Goal: Task Accomplishment & Management: Manage account settings

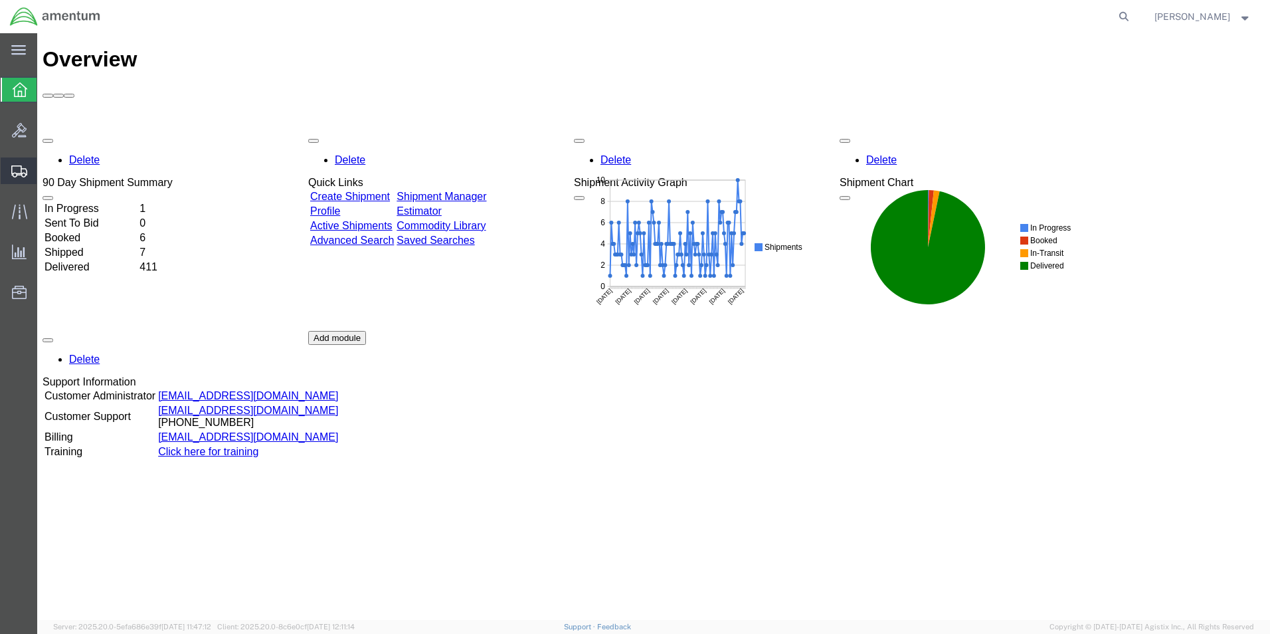
click at [0, 0] on span "Shipment Manager" at bounding box center [0, 0] width 0 height 0
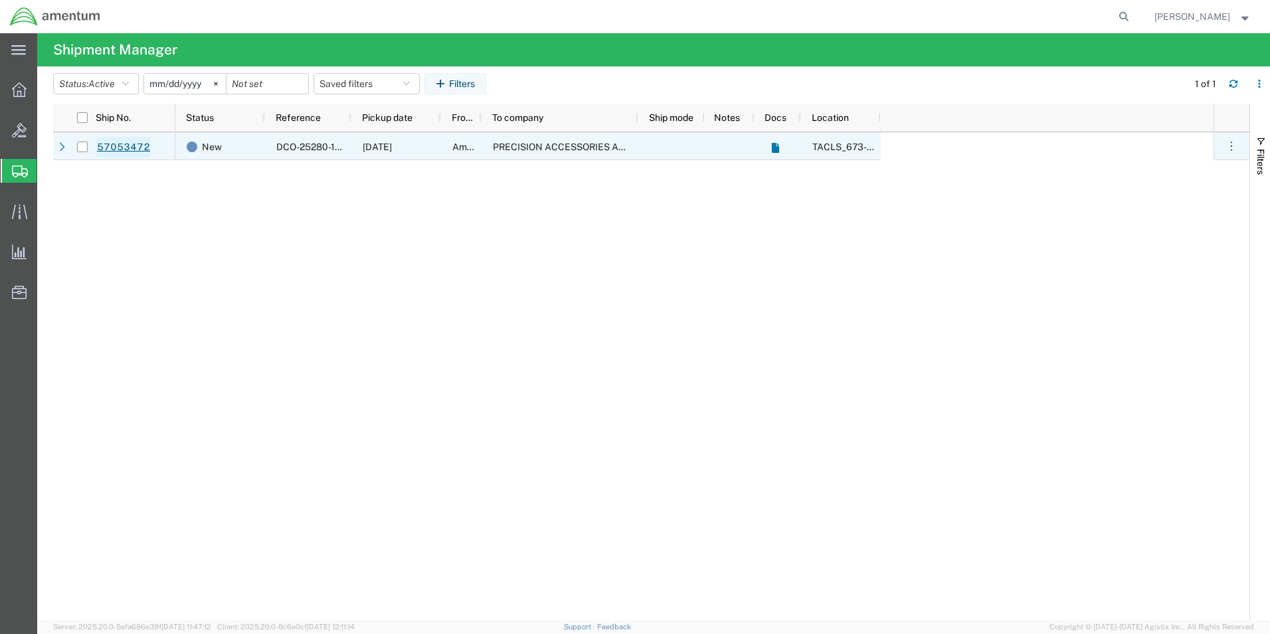
click at [120, 145] on link "57053472" at bounding box center [123, 147] width 54 height 21
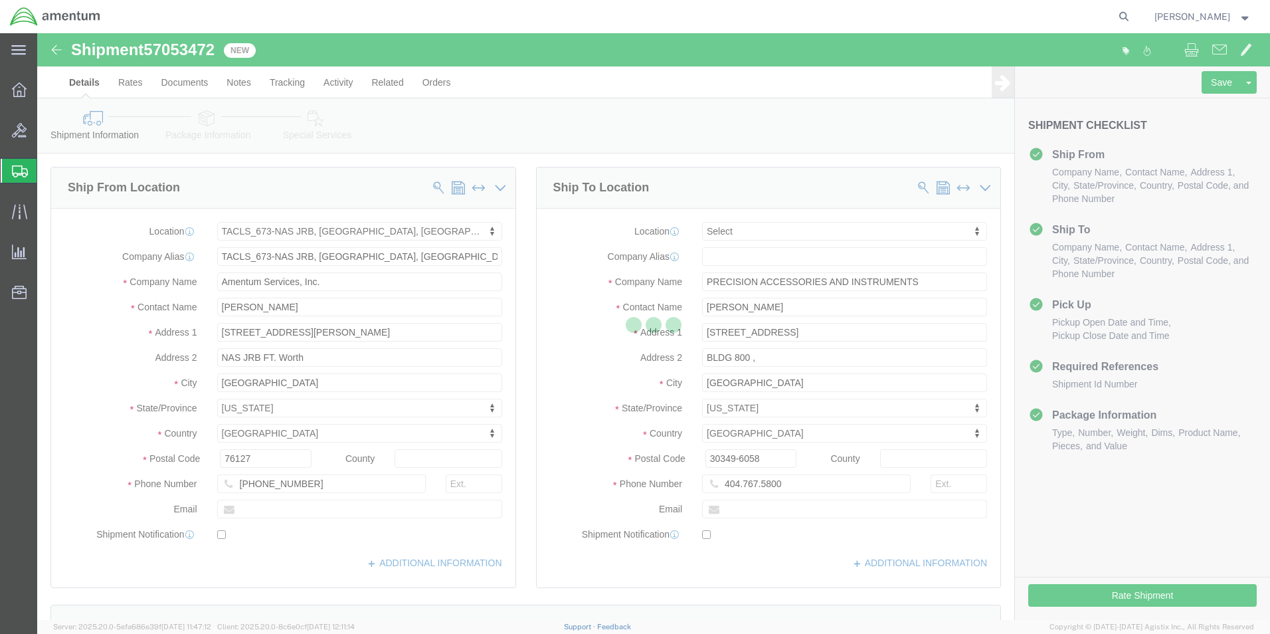
select select "42735"
select select
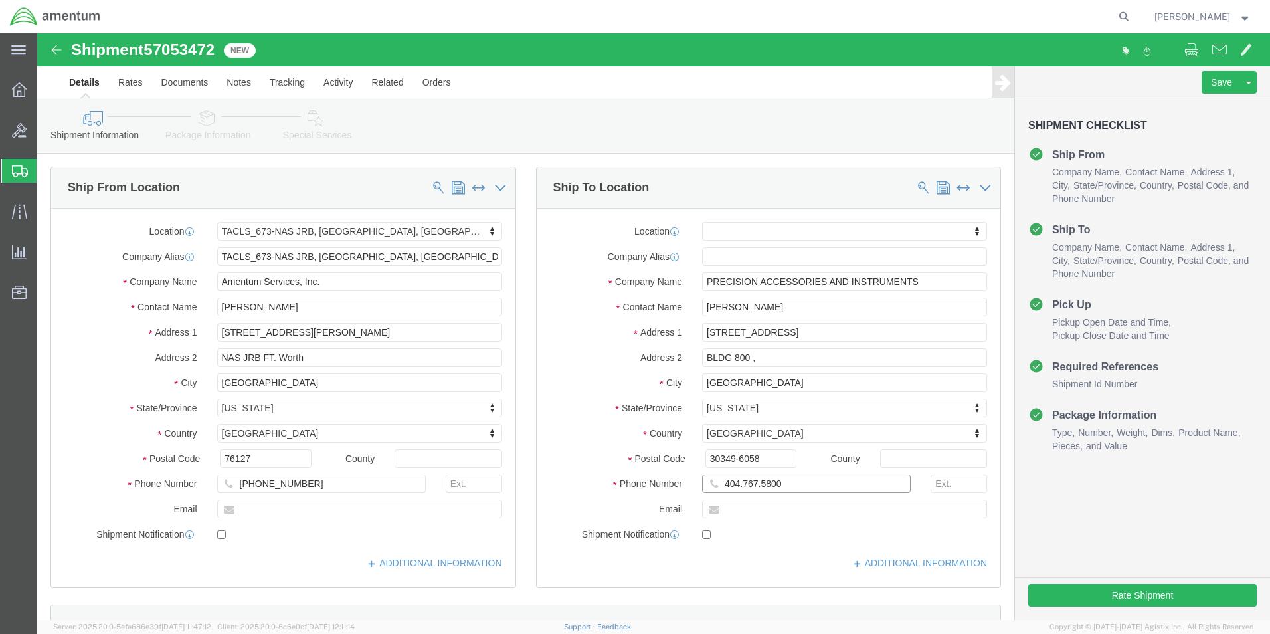
click input "404.767.5800"
click input "404.767-5800"
type input "[PHONE_NUMBER]"
click label "City"
click input "BLDG 800 ,"
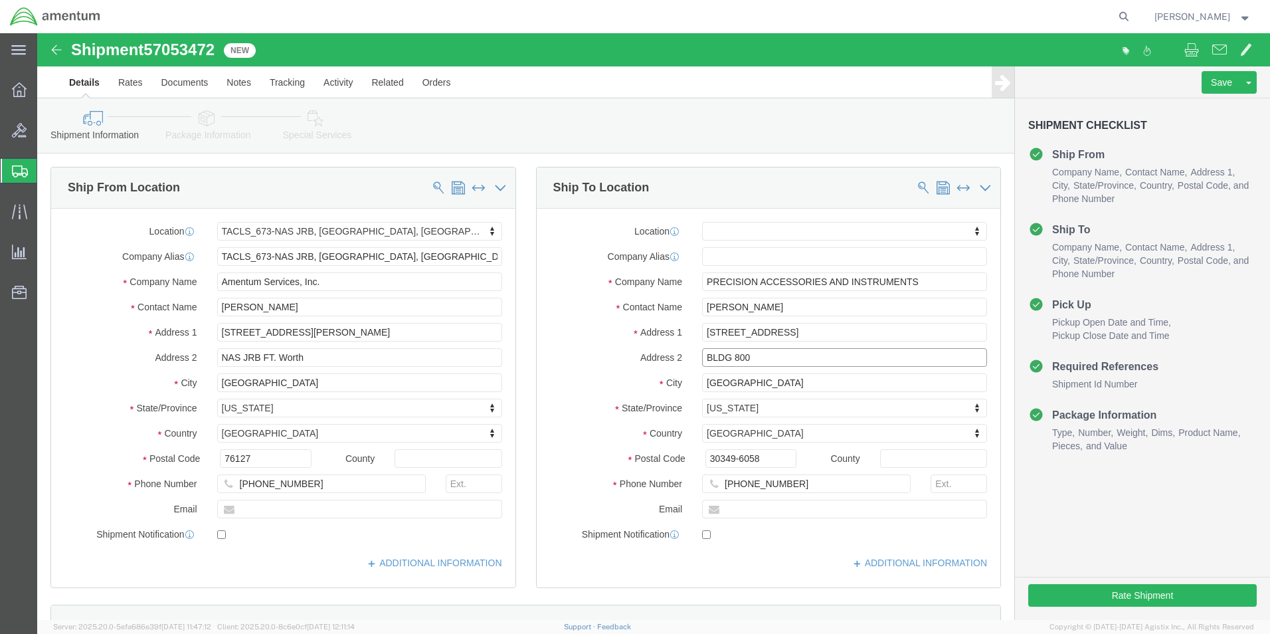
type input "BLDG 800"
click label "Address 2"
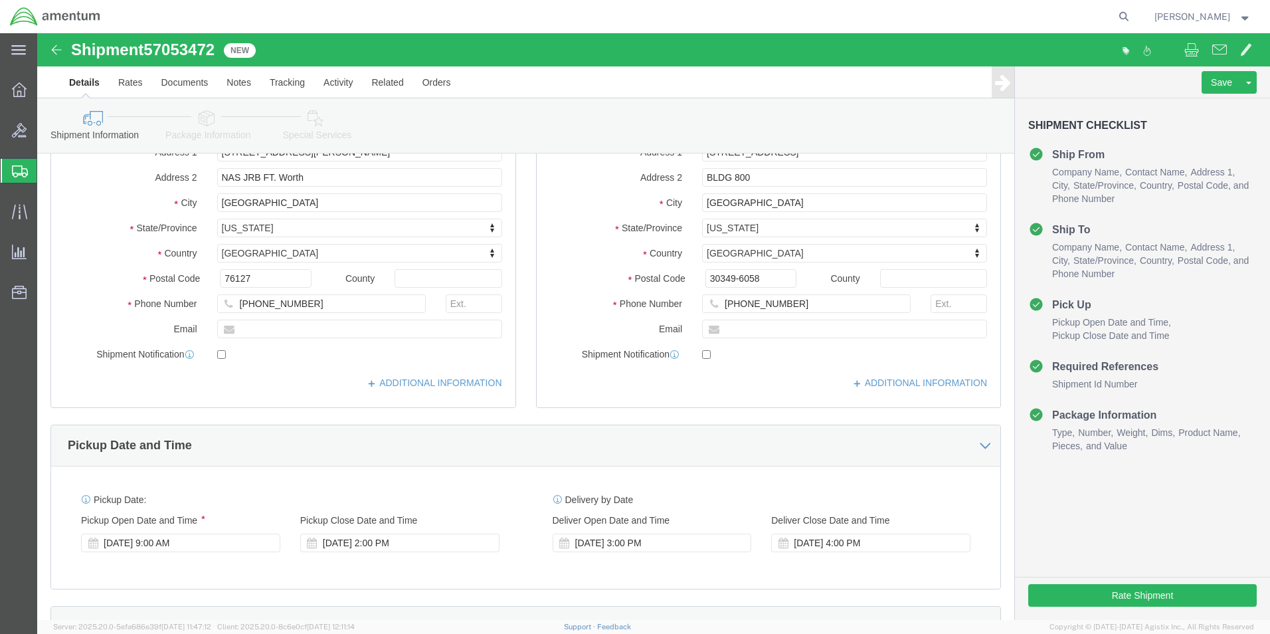
scroll to position [199, 0]
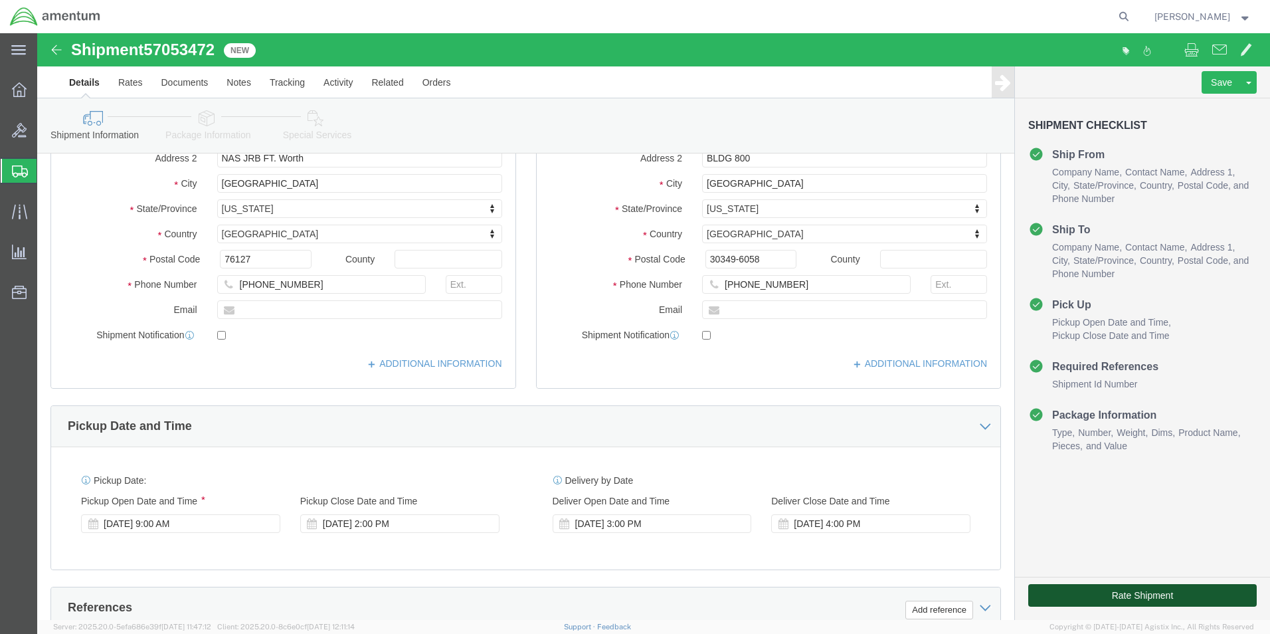
click button "Rate Shipment"
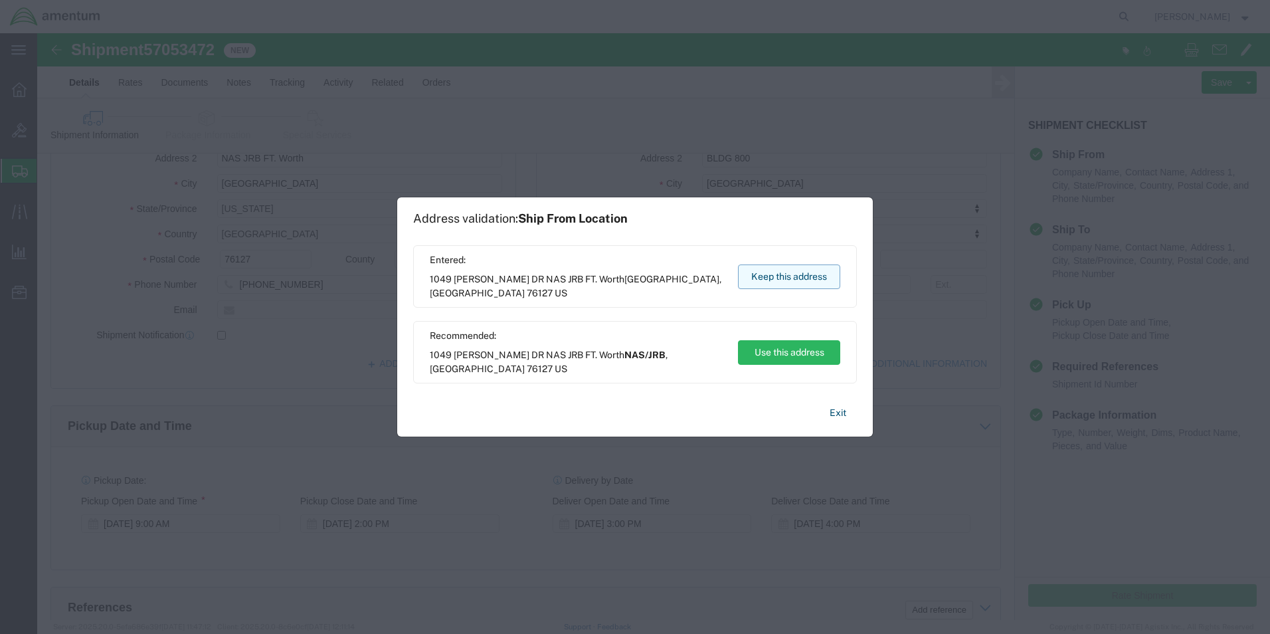
click at [775, 280] on button "Keep this address" at bounding box center [789, 276] width 102 height 25
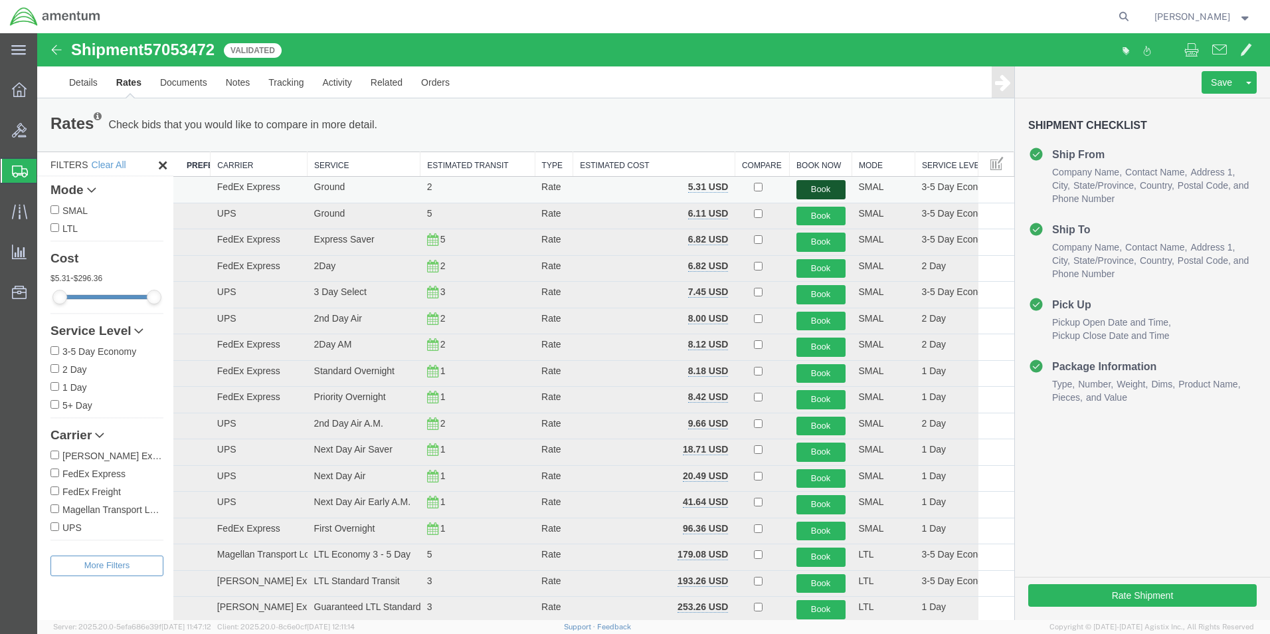
click at [817, 191] on button "Book" at bounding box center [821, 189] width 49 height 19
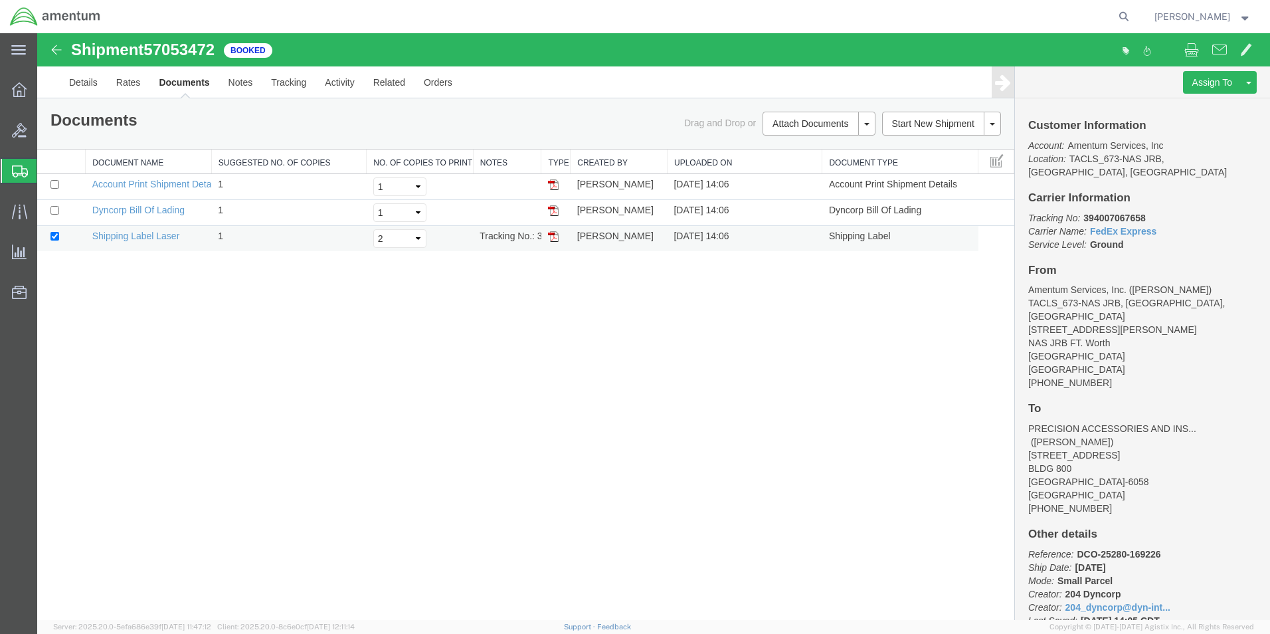
click at [552, 234] on img at bounding box center [553, 236] width 11 height 11
click at [79, 78] on link "Details" at bounding box center [83, 82] width 47 height 32
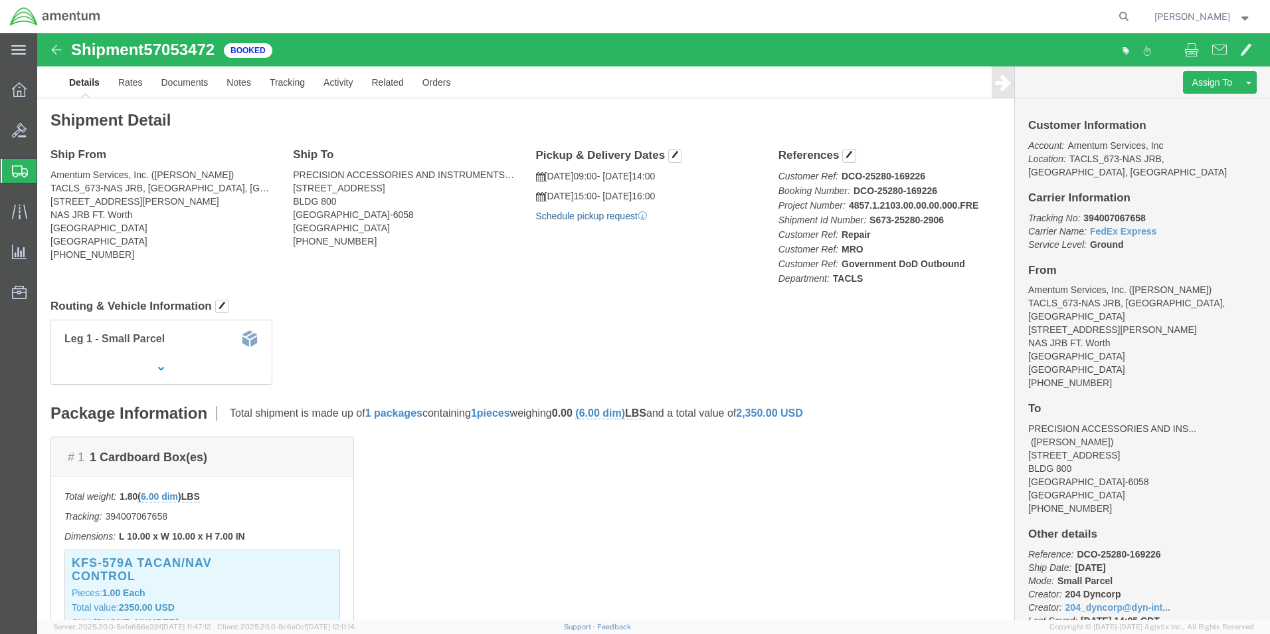
click link "Schedule pickup request"
